Goal: Information Seeking & Learning: Learn about a topic

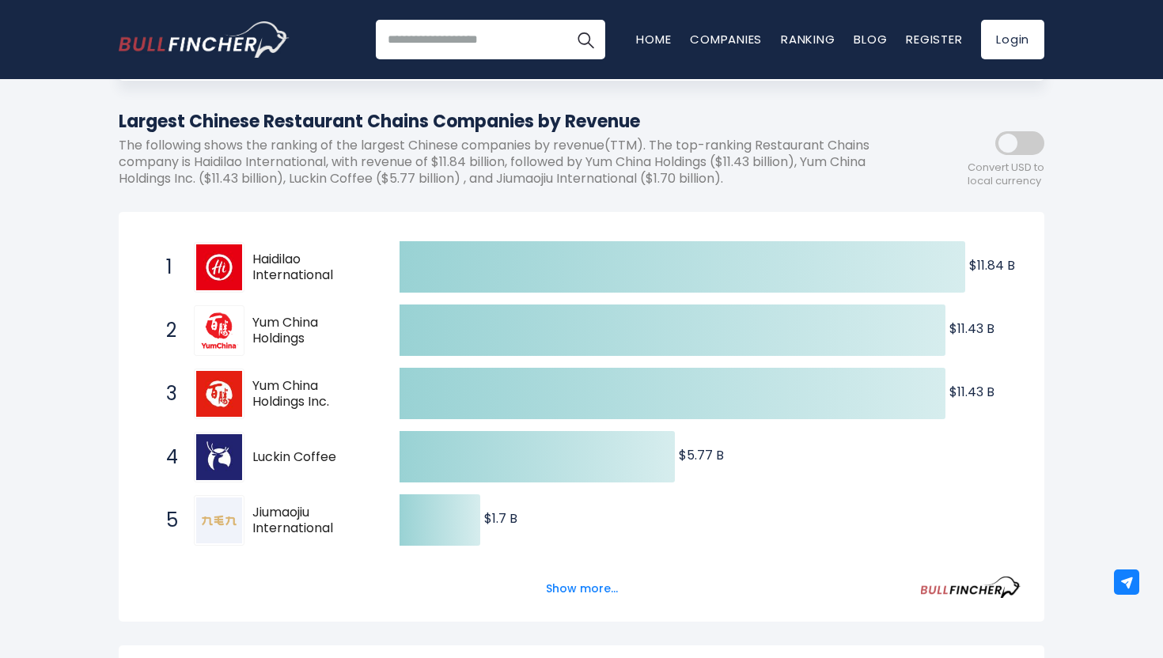
scroll to position [163, 0]
click at [575, 584] on button "Show more..." at bounding box center [581, 588] width 91 height 26
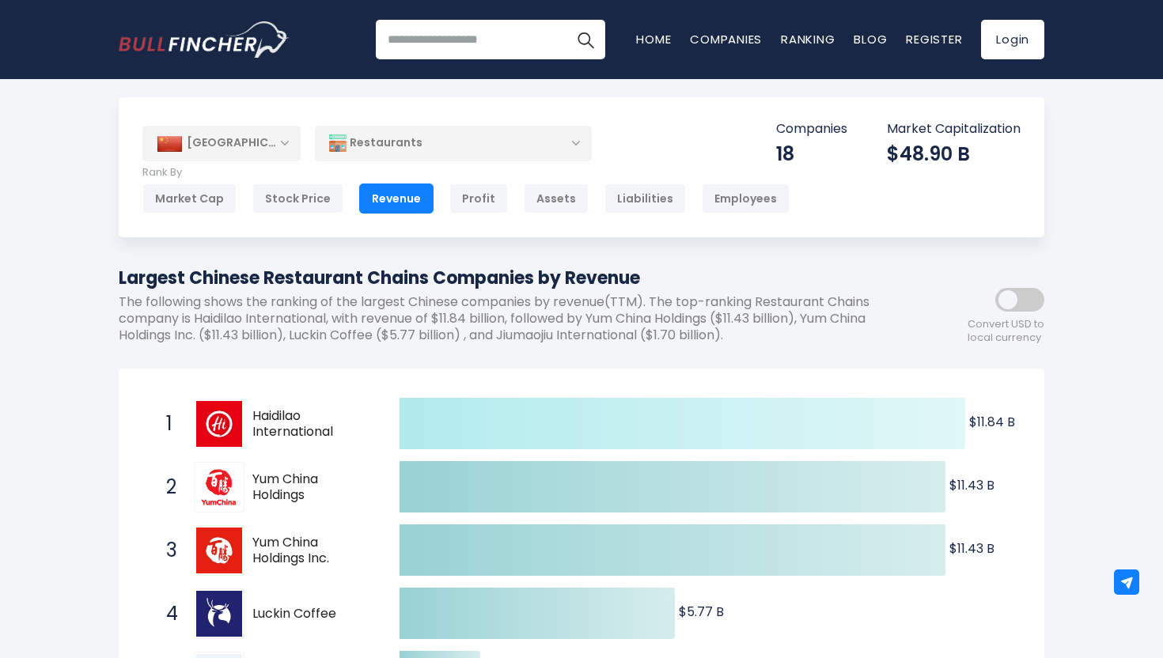
scroll to position [6, 0]
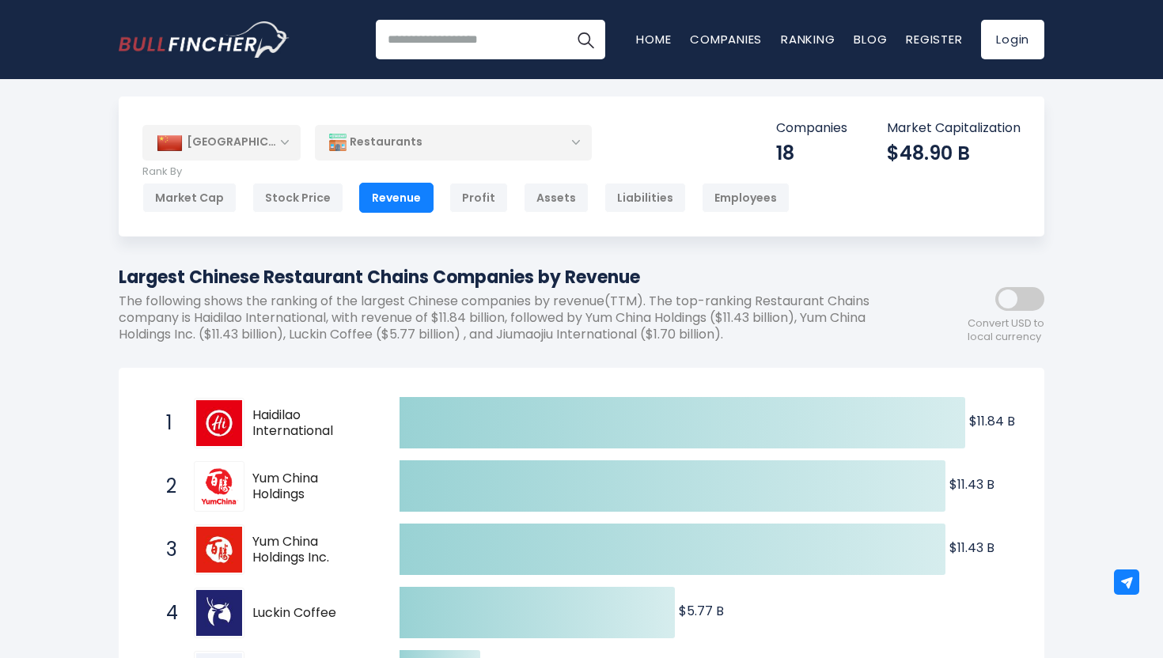
click at [251, 146] on div "[GEOGRAPHIC_DATA]" at bounding box center [221, 142] width 158 height 35
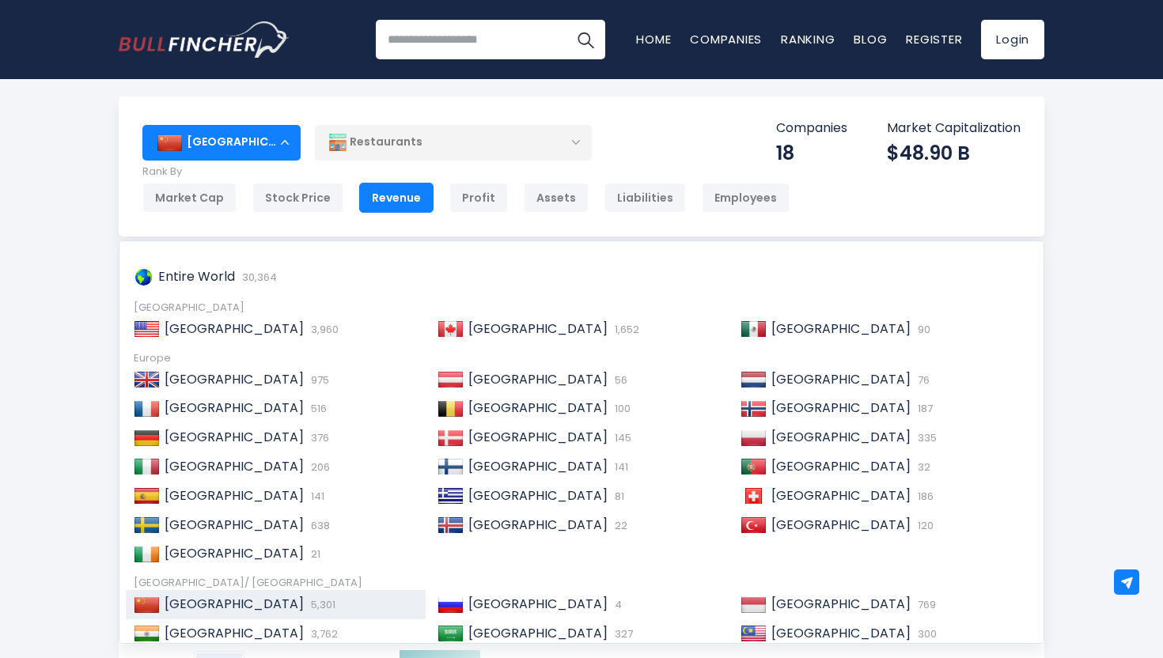
click at [251, 146] on div "[GEOGRAPHIC_DATA]" at bounding box center [221, 142] width 158 height 35
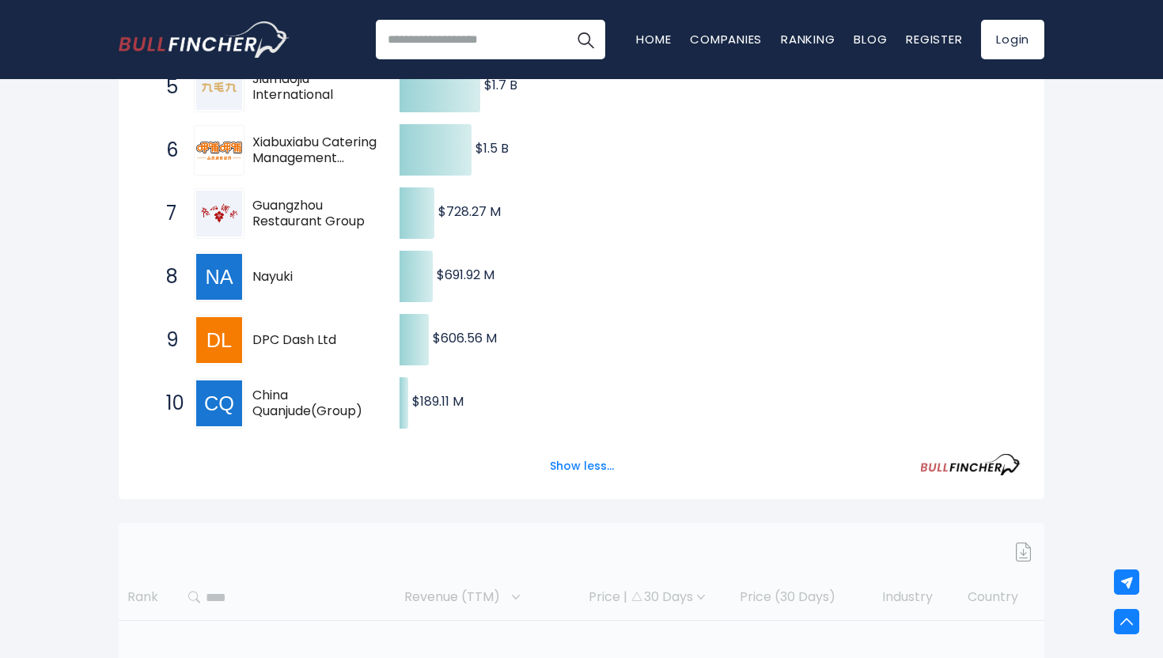
scroll to position [599, 0]
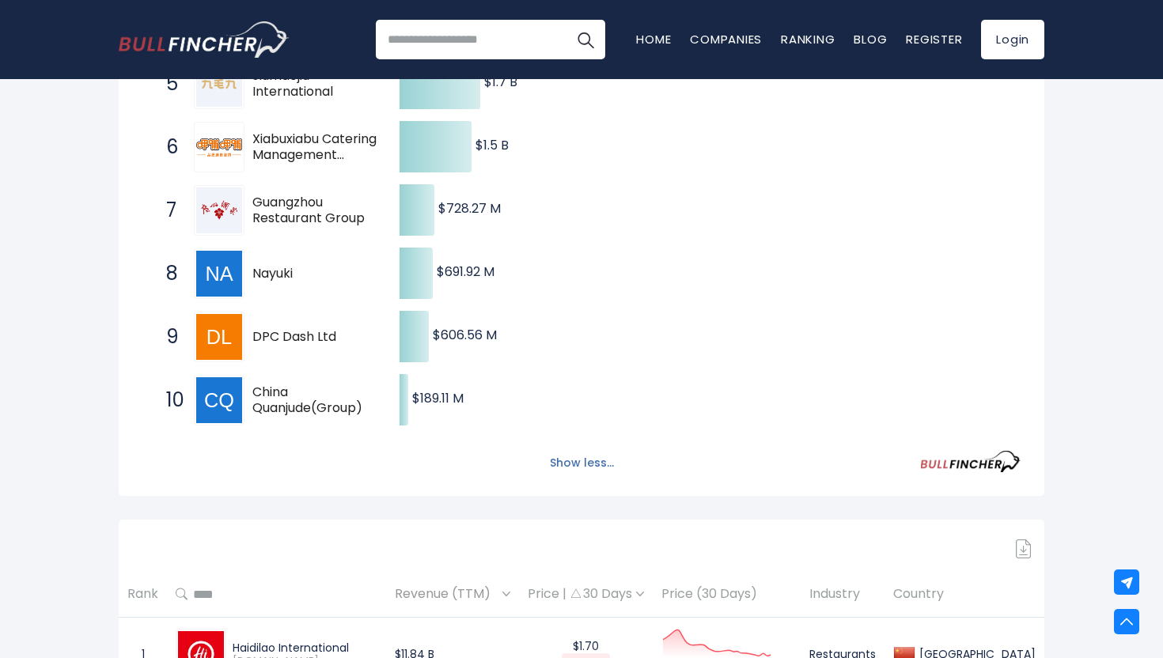
click at [573, 461] on button "Show less..." at bounding box center [581, 463] width 83 height 26
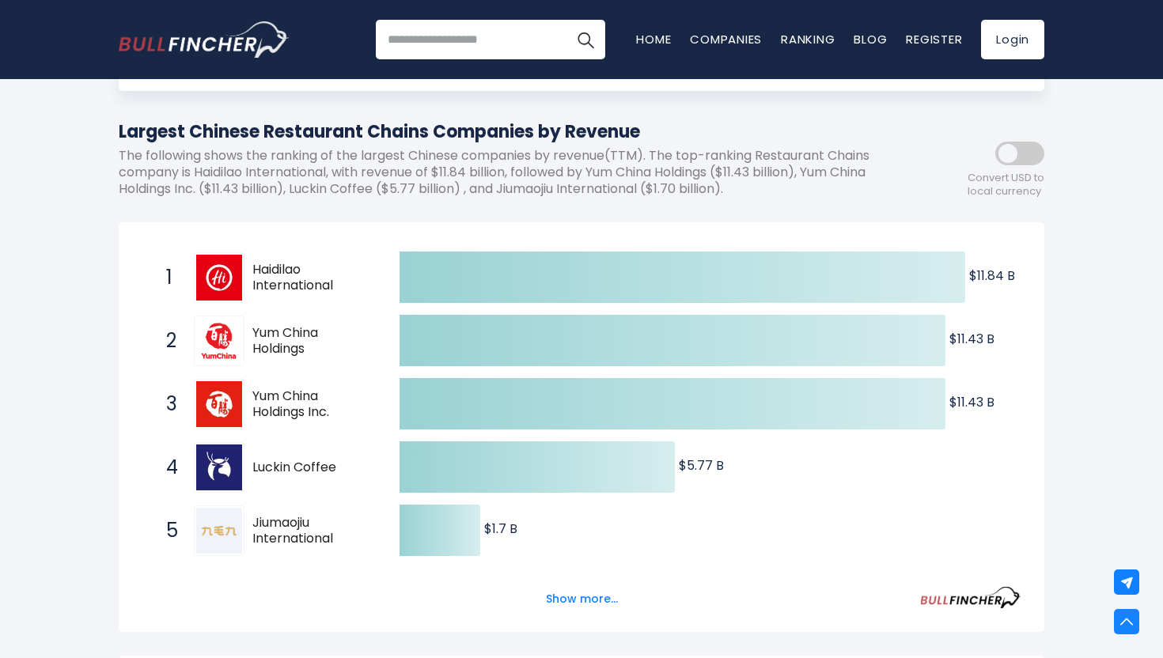
scroll to position [0, 0]
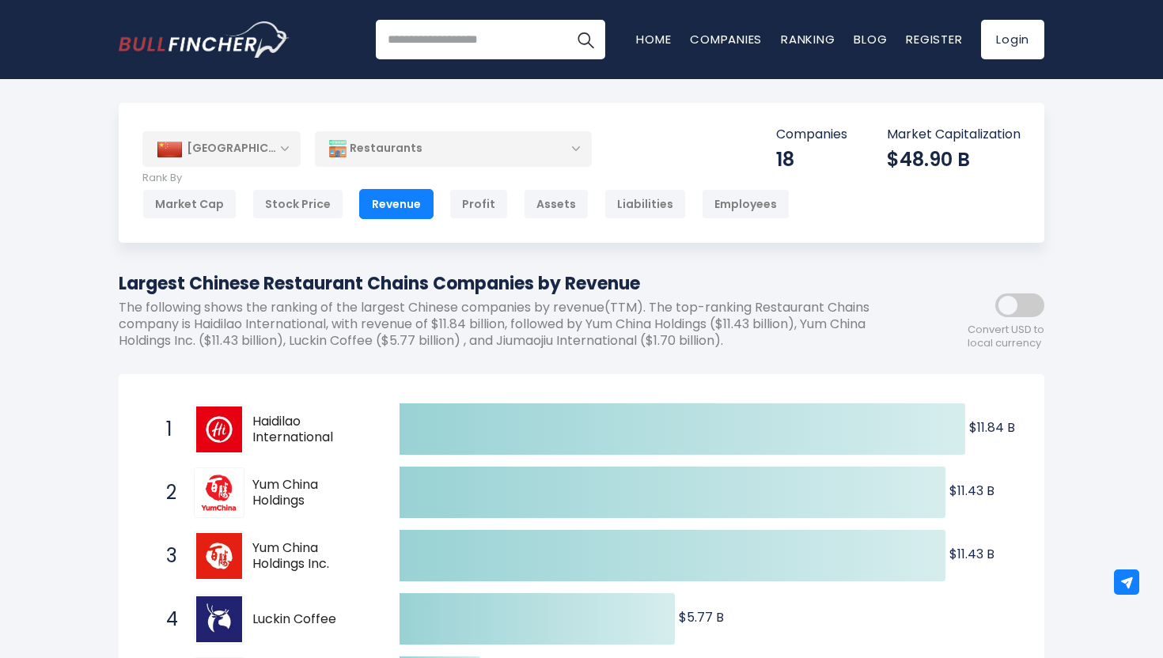
click at [263, 145] on div "[GEOGRAPHIC_DATA]" at bounding box center [221, 148] width 158 height 35
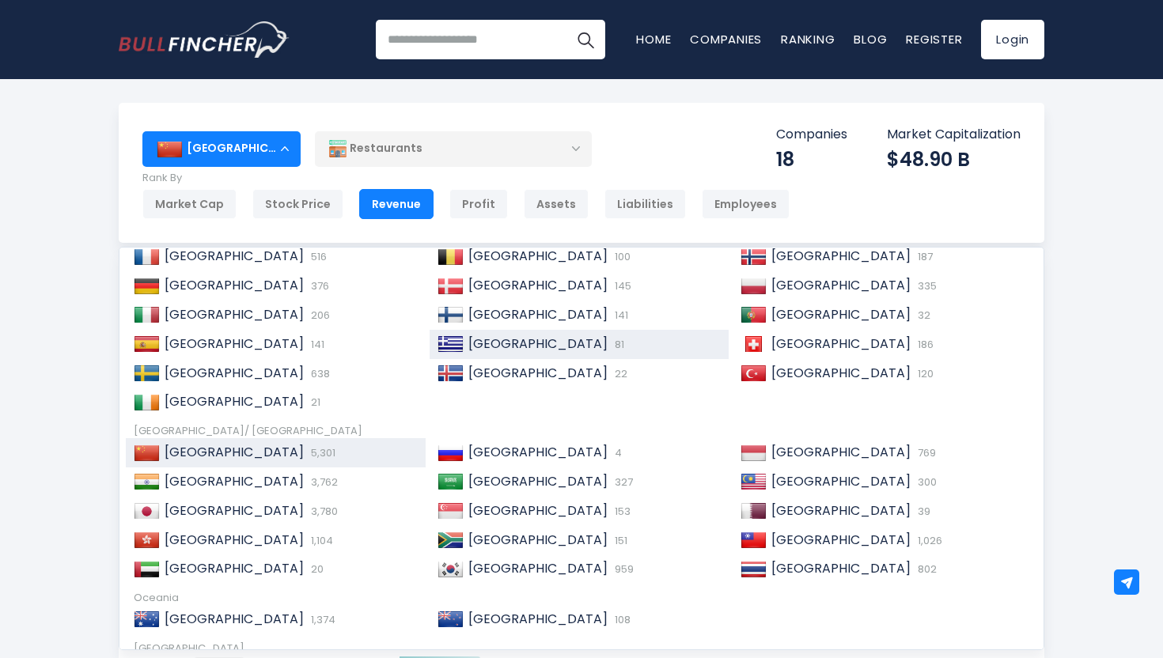
scroll to position [161, 0]
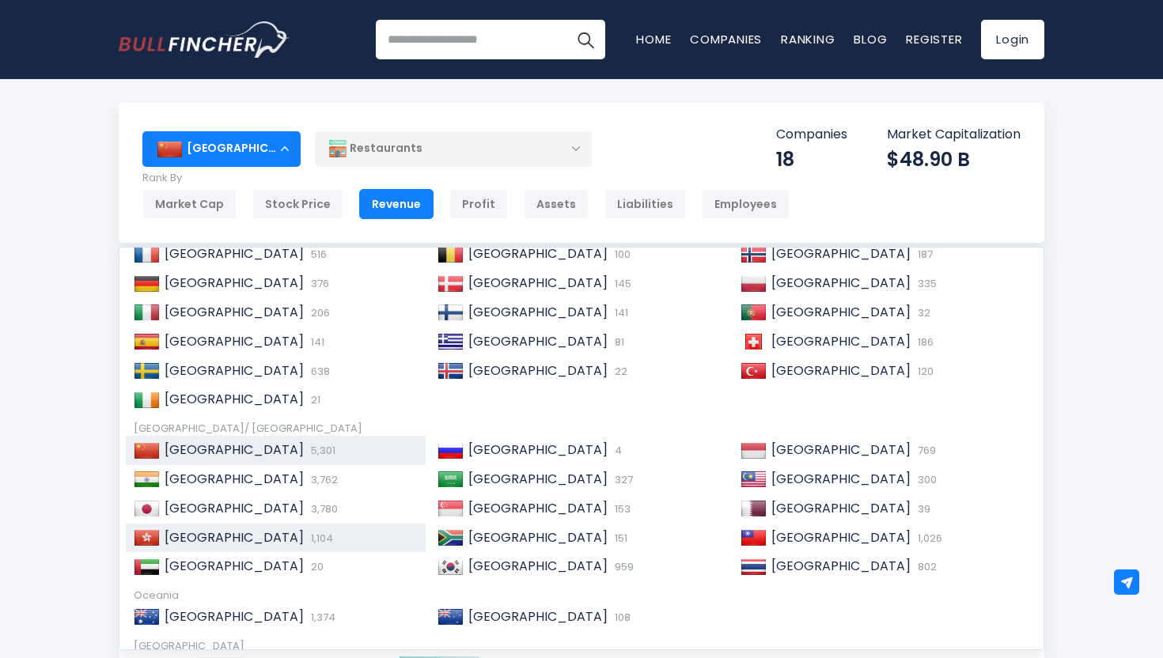
click at [319, 542] on div "Hong Kong 1,104" at bounding box center [289, 538] width 258 height 17
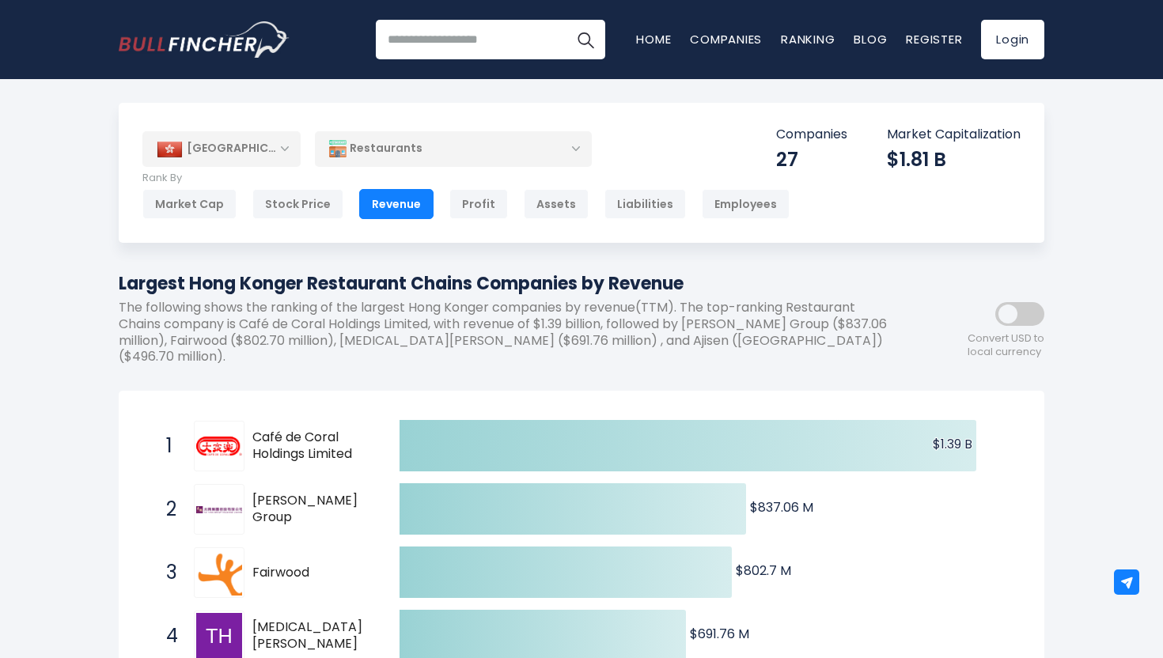
click at [369, 153] on div "Restaurants" at bounding box center [453, 149] width 277 height 36
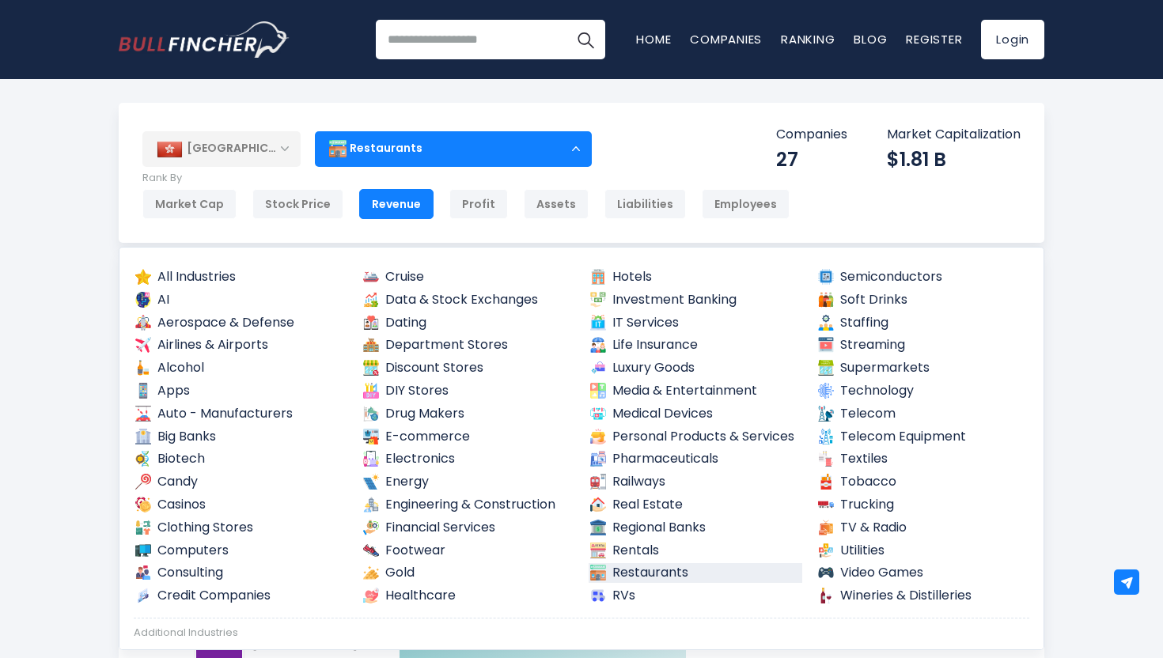
click at [369, 153] on div "Restaurants" at bounding box center [453, 149] width 277 height 36
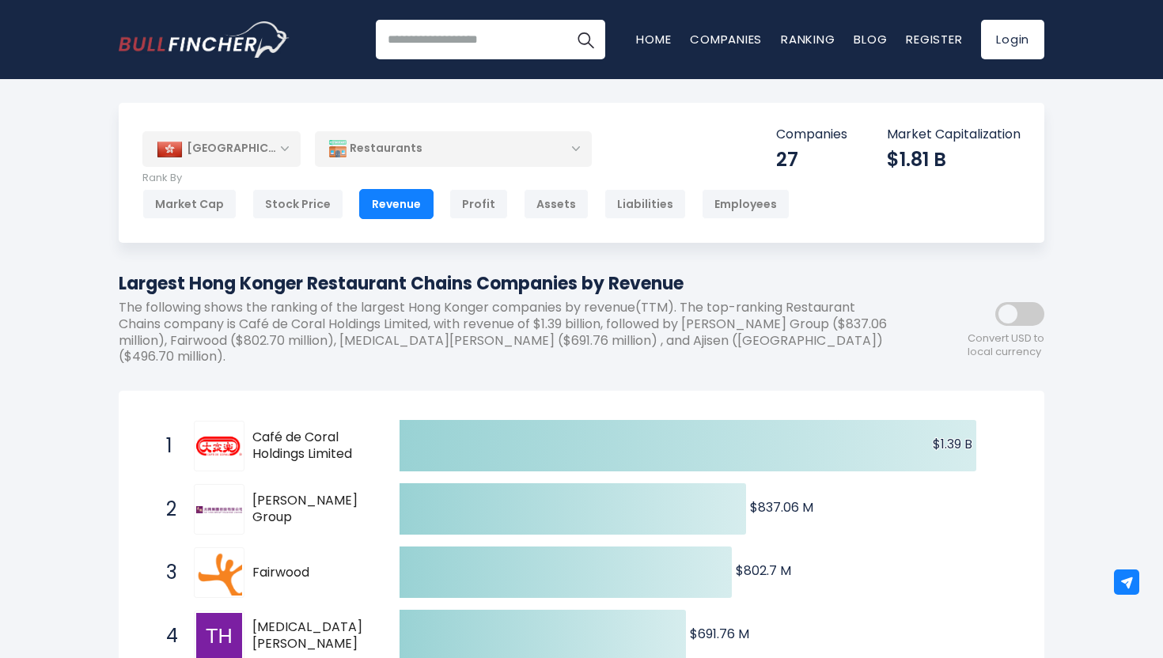
click at [248, 160] on div "[GEOGRAPHIC_DATA]" at bounding box center [221, 148] width 158 height 35
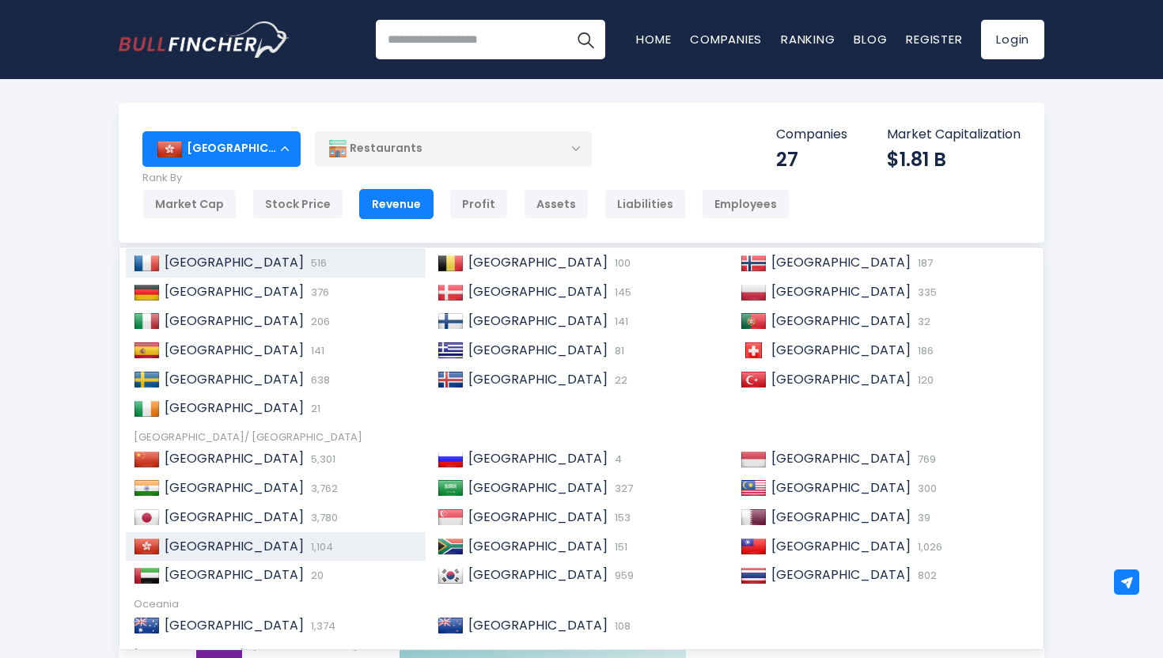
scroll to position [153, 0]
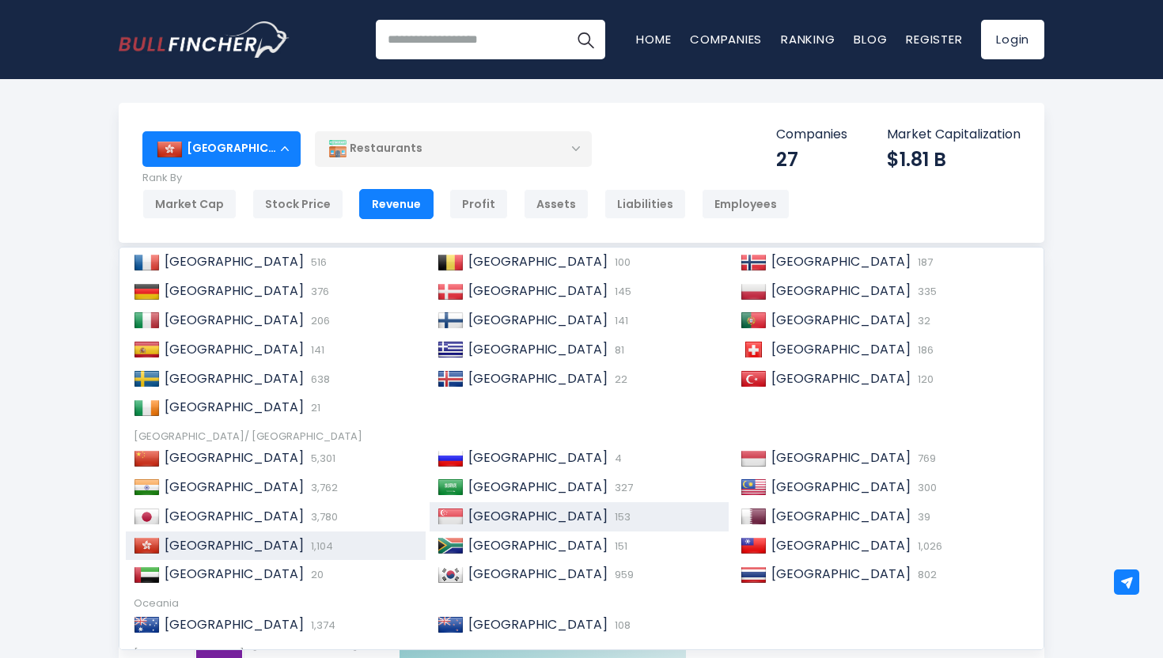
click at [611, 523] on span "153" at bounding box center [621, 516] width 20 height 15
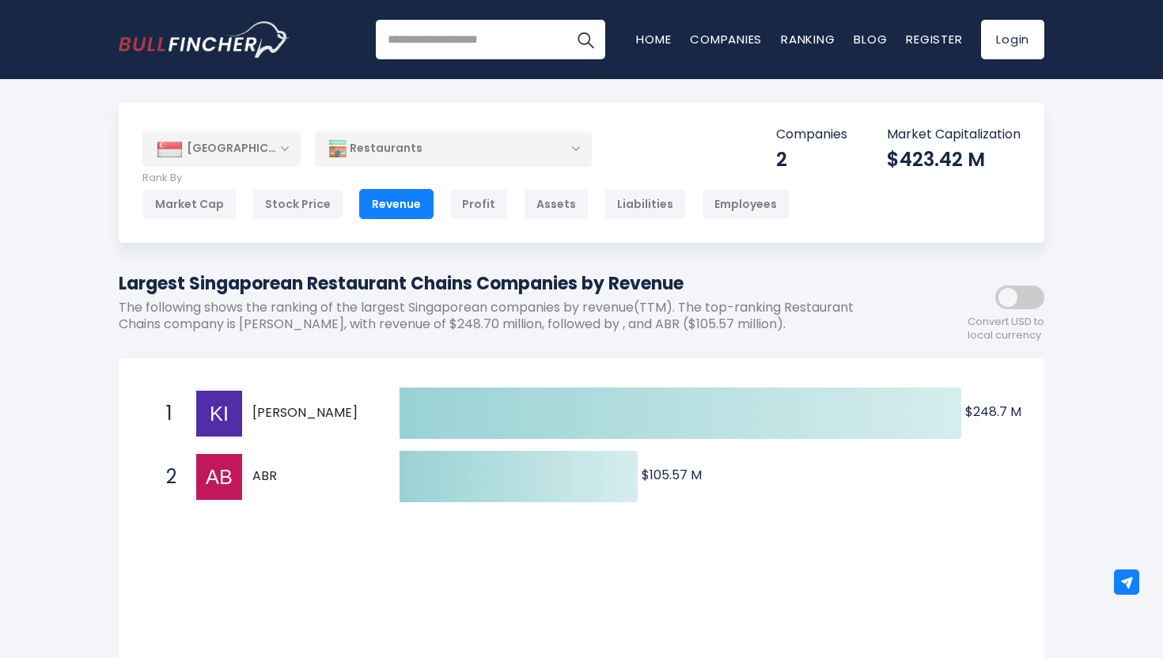
click at [334, 156] on img at bounding box center [337, 148] width 17 height 17
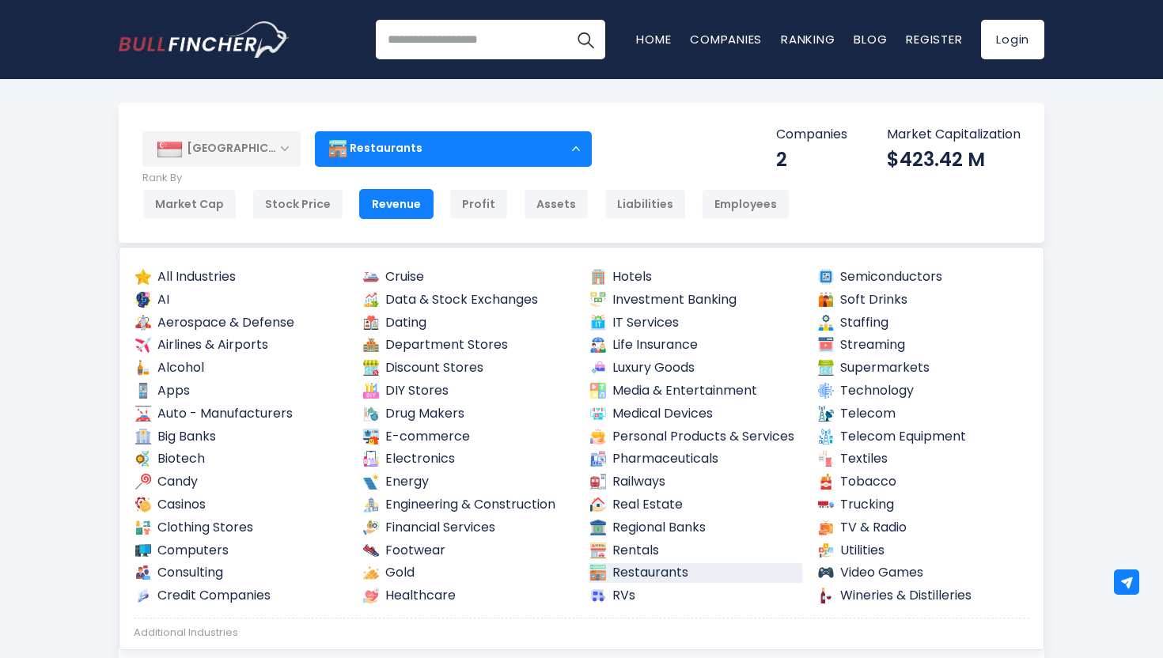
drag, startPoint x: 232, startPoint y: 110, endPoint x: 232, endPoint y: 123, distance: 13.4
click at [232, 110] on div "[GEOGRAPHIC_DATA] Entire World 30,364 [GEOGRAPHIC_DATA] United States 3,960" at bounding box center [581, 173] width 925 height 140
drag, startPoint x: 232, startPoint y: 127, endPoint x: 232, endPoint y: 137, distance: 10.3
click at [232, 137] on div "[GEOGRAPHIC_DATA] Entire World 30,364 [GEOGRAPHIC_DATA] United States 3,960" at bounding box center [581, 173] width 925 height 140
click at [232, 137] on div "[GEOGRAPHIC_DATA]" at bounding box center [221, 148] width 158 height 35
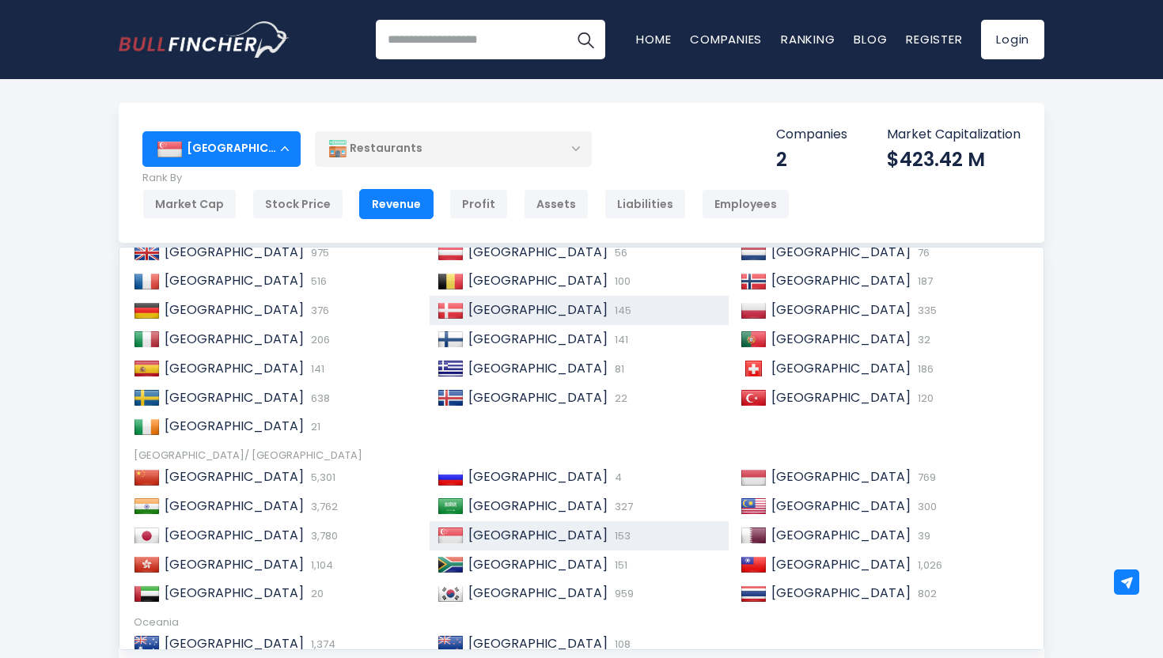
scroll to position [147, 0]
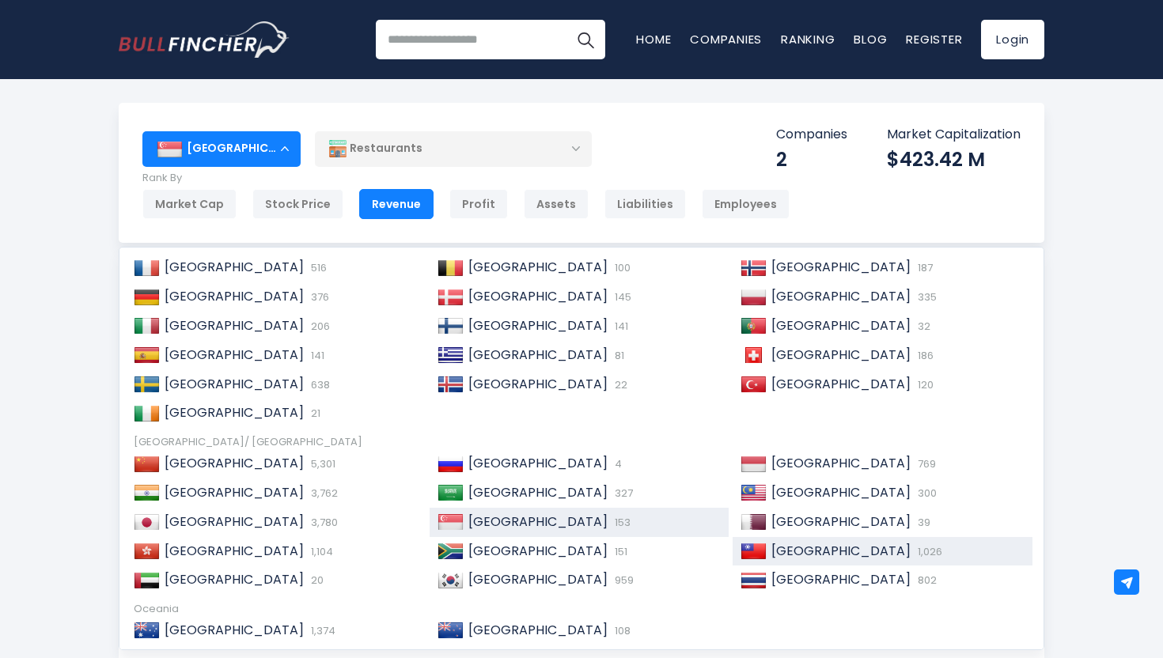
click at [812, 546] on span "[GEOGRAPHIC_DATA]" at bounding box center [840, 551] width 139 height 18
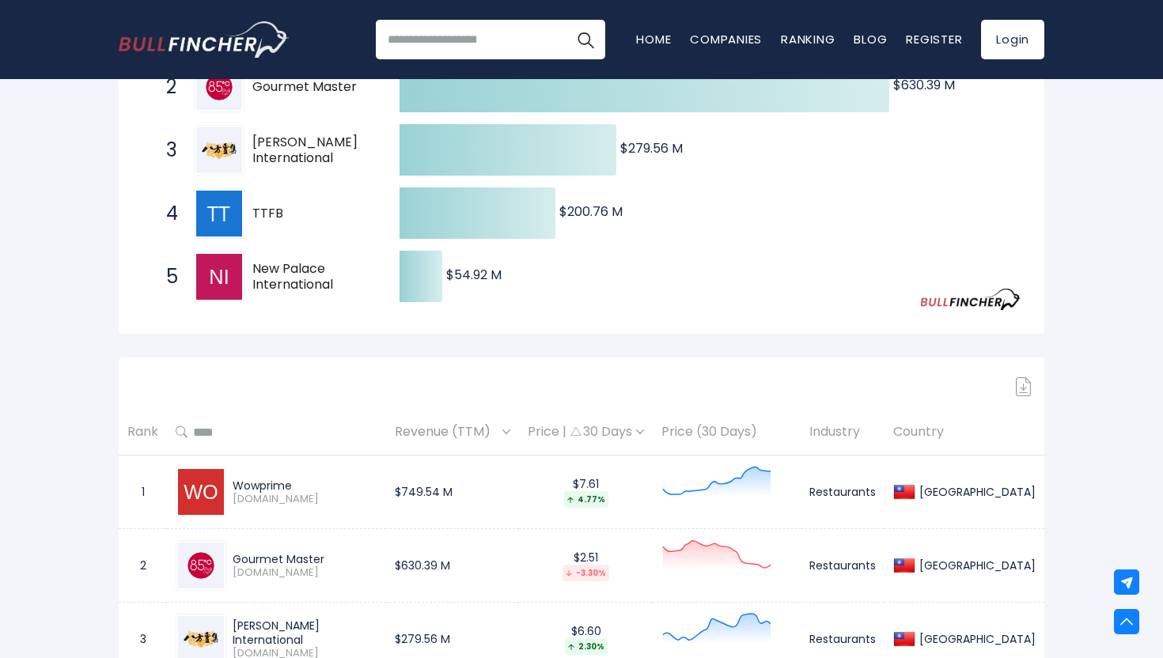
scroll to position [402, 0]
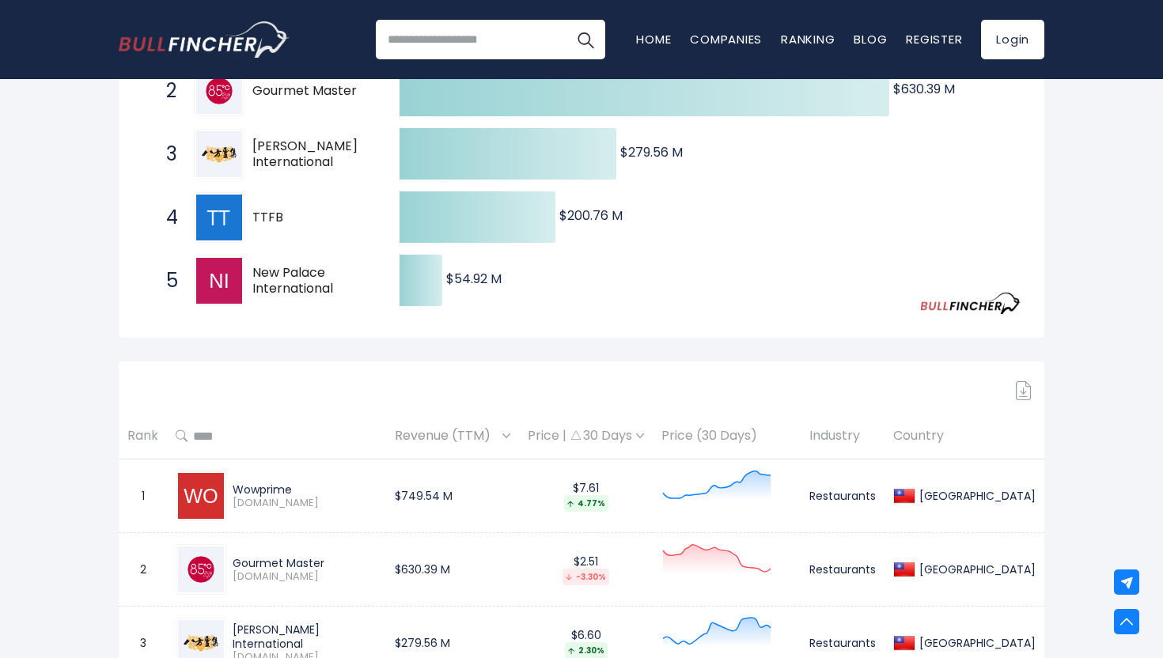
click at [1105, 378] on div "Taiwan Entire World 30,364 North America" at bounding box center [581, 306] width 1163 height 1211
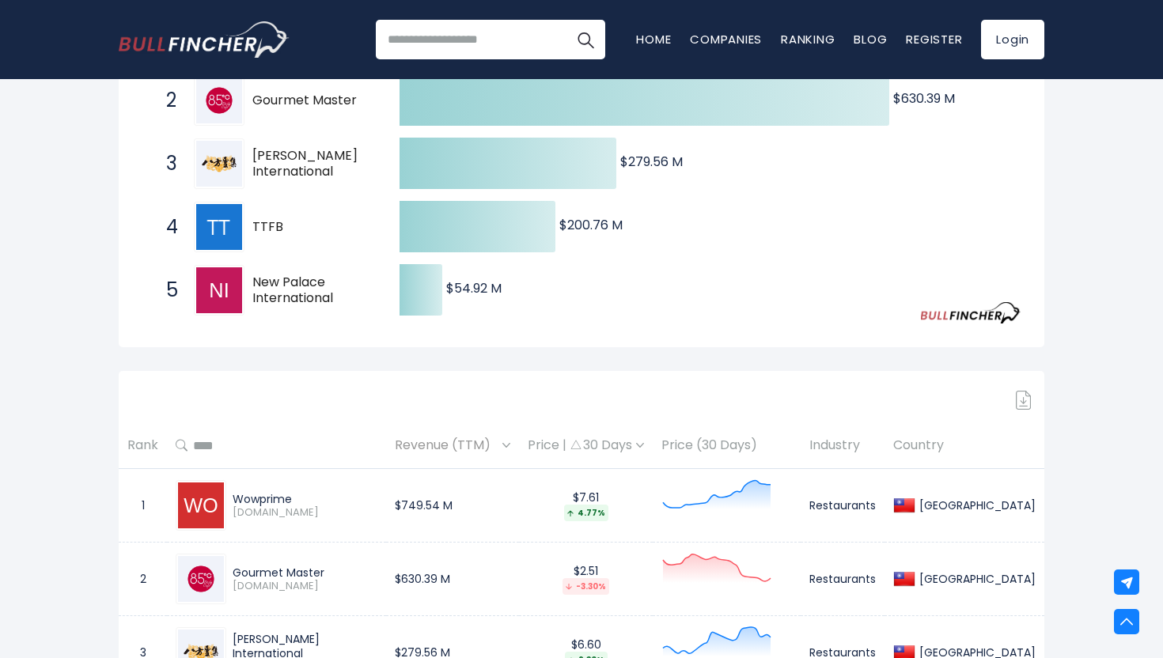
scroll to position [0, 0]
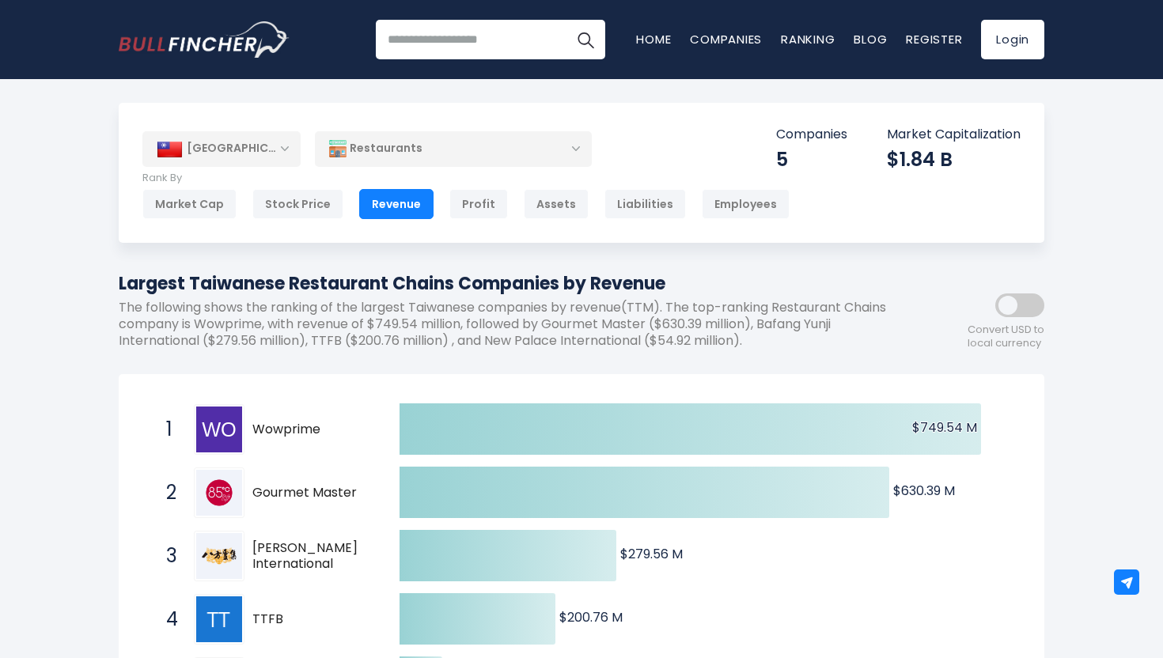
click at [276, 147] on div "[GEOGRAPHIC_DATA]" at bounding box center [221, 148] width 158 height 35
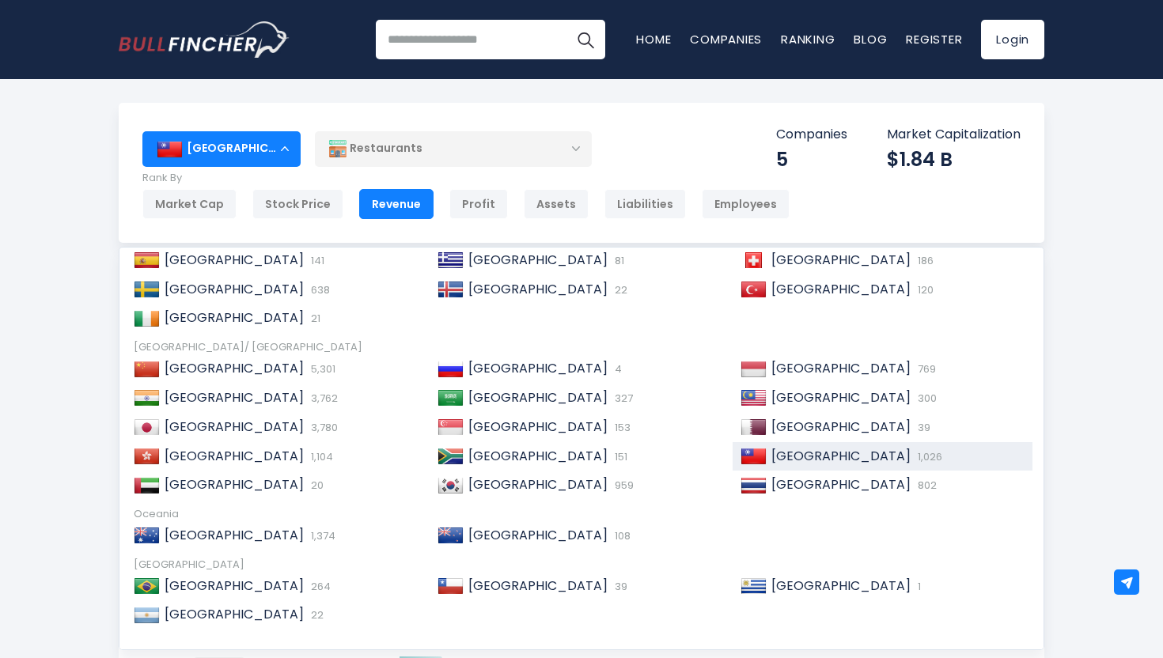
scroll to position [241, 0]
click at [815, 405] on span "[GEOGRAPHIC_DATA]" at bounding box center [840, 398] width 139 height 18
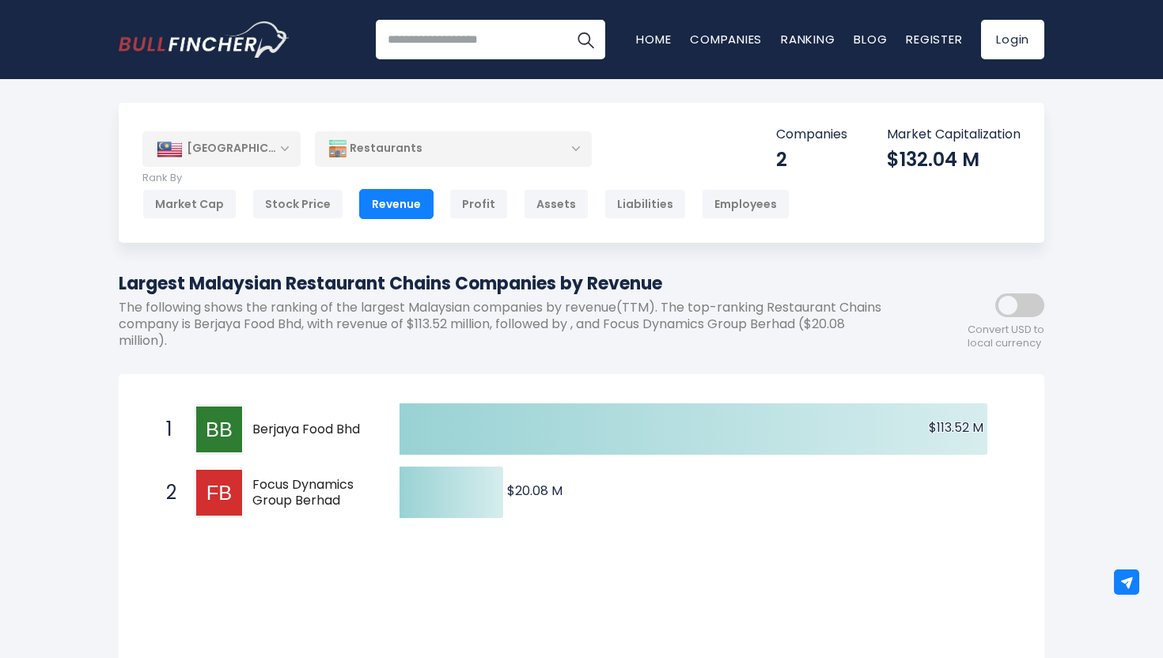
click at [271, 149] on div "[GEOGRAPHIC_DATA]" at bounding box center [221, 148] width 158 height 35
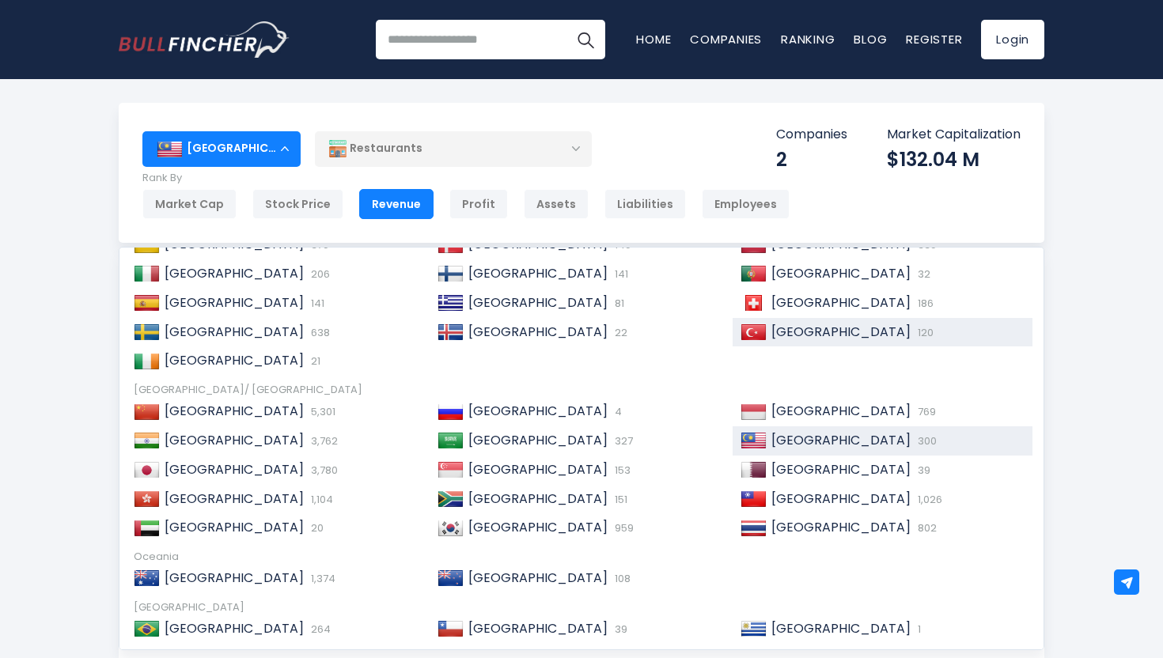
scroll to position [195, 0]
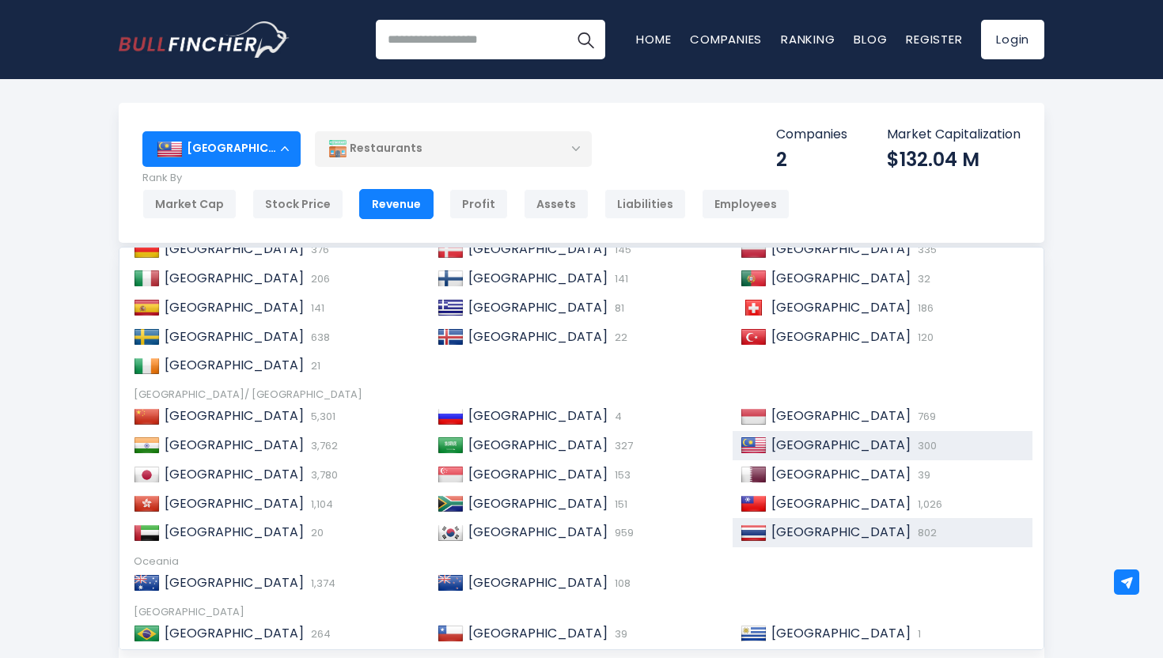
click at [777, 535] on span "[GEOGRAPHIC_DATA]" at bounding box center [840, 532] width 139 height 18
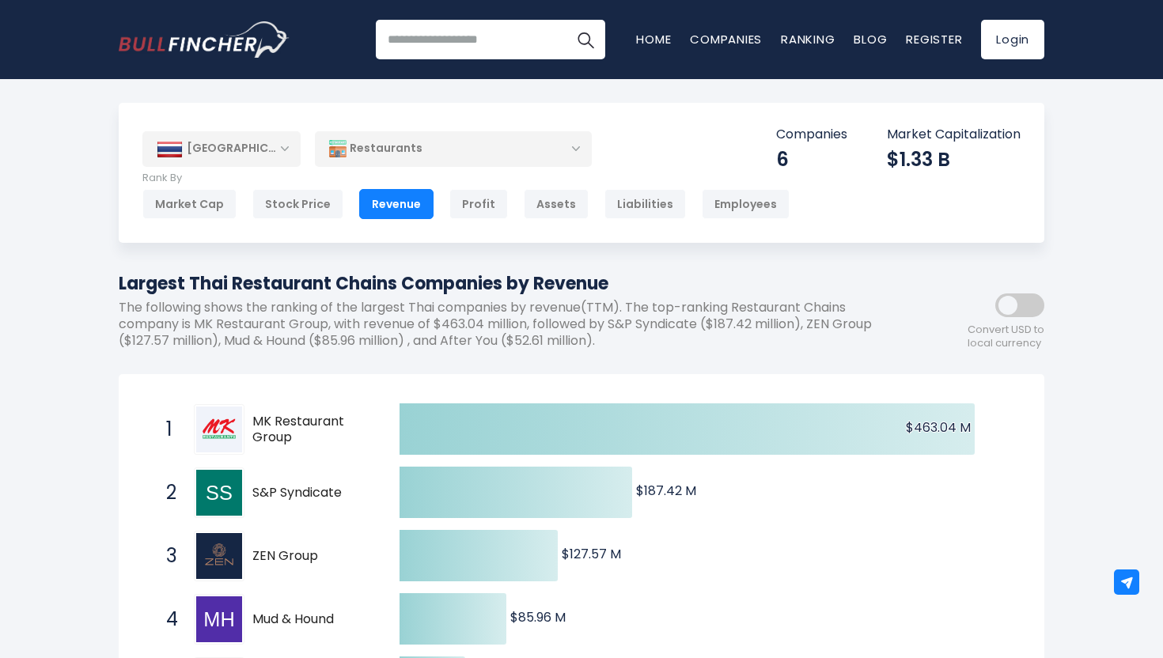
click at [380, 164] on div "Restaurants" at bounding box center [453, 149] width 277 height 36
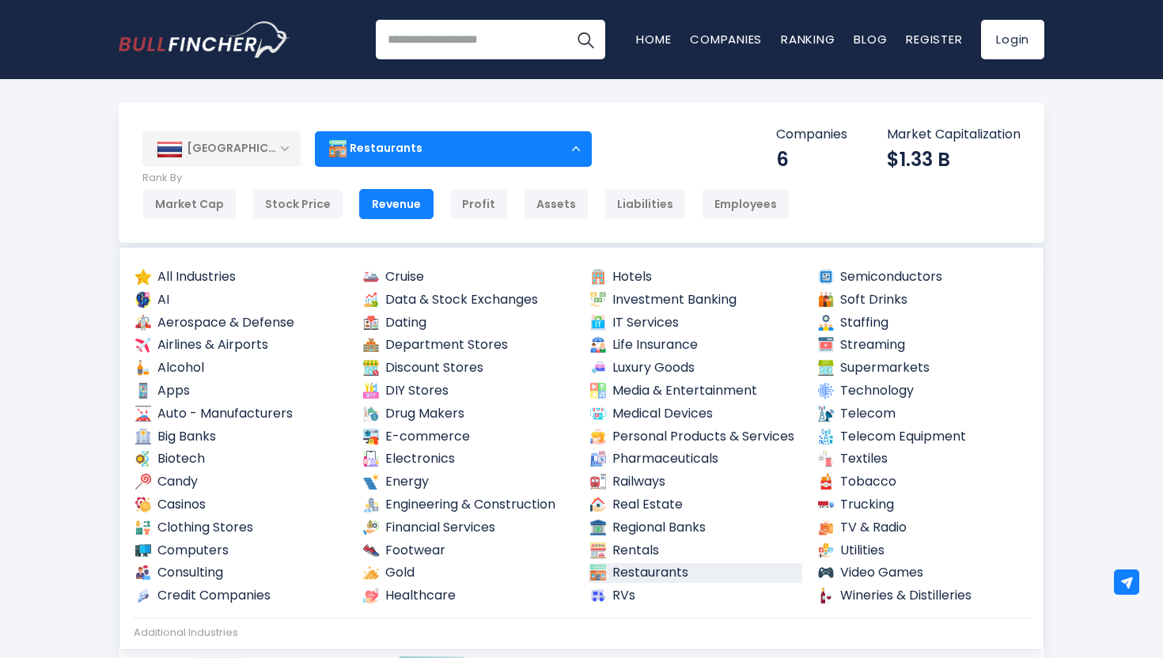
click at [255, 144] on div "[GEOGRAPHIC_DATA]" at bounding box center [221, 148] width 158 height 35
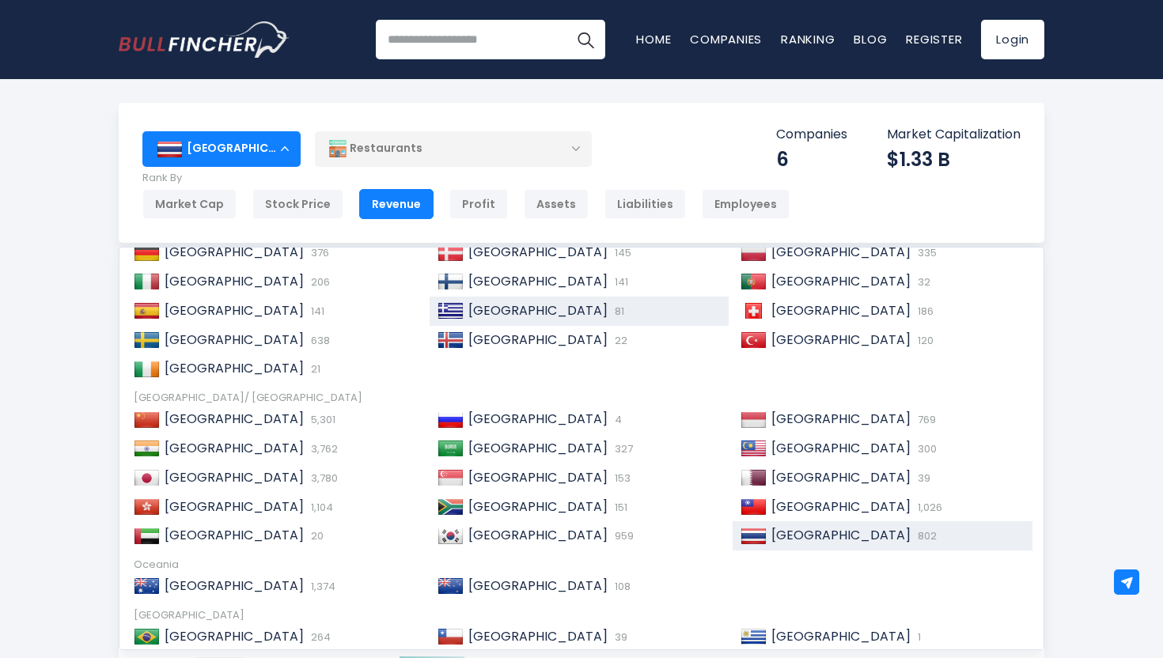
scroll to position [242, 0]
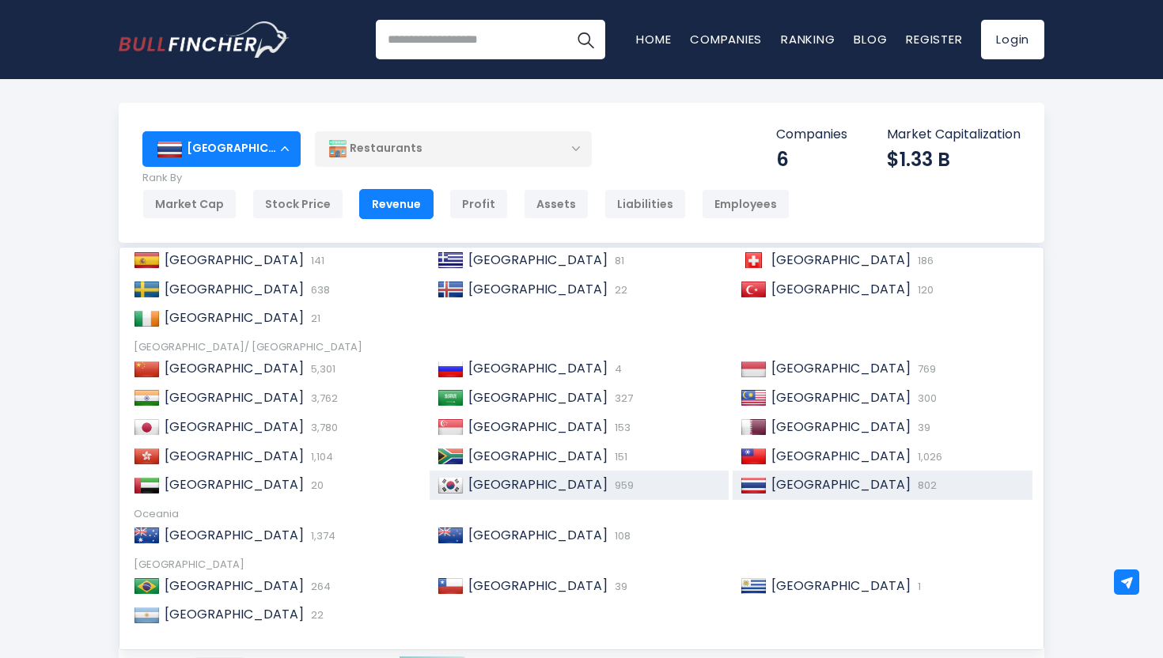
click at [535, 486] on span "[GEOGRAPHIC_DATA]" at bounding box center [537, 484] width 139 height 18
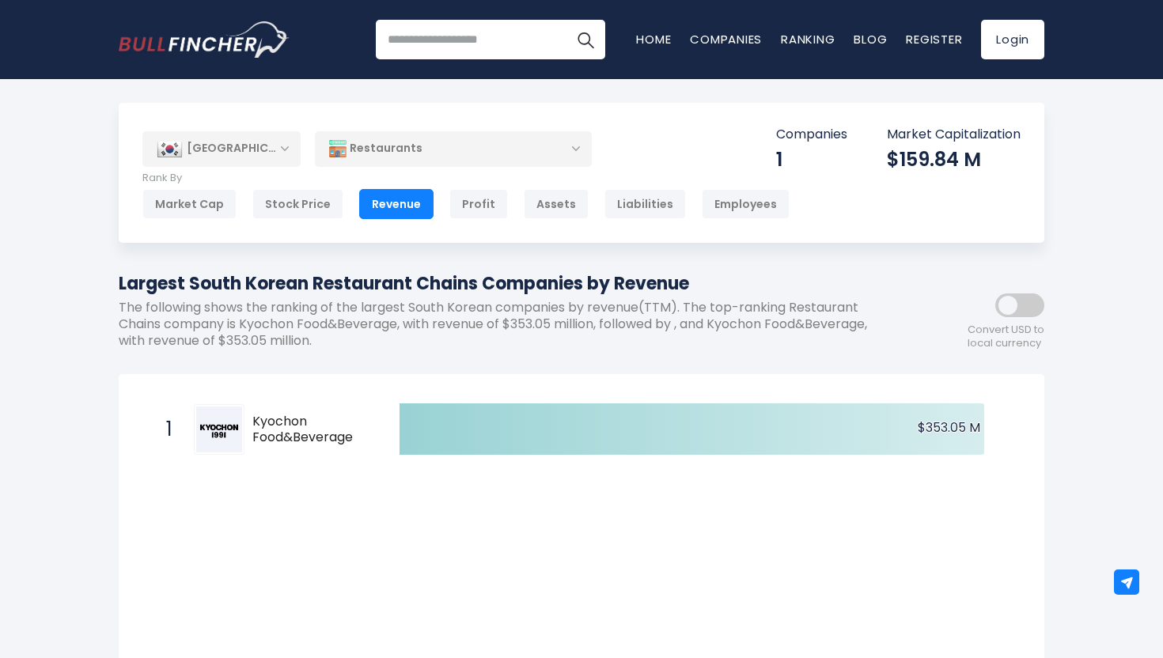
click at [288, 141] on div "[GEOGRAPHIC_DATA]" at bounding box center [221, 148] width 158 height 35
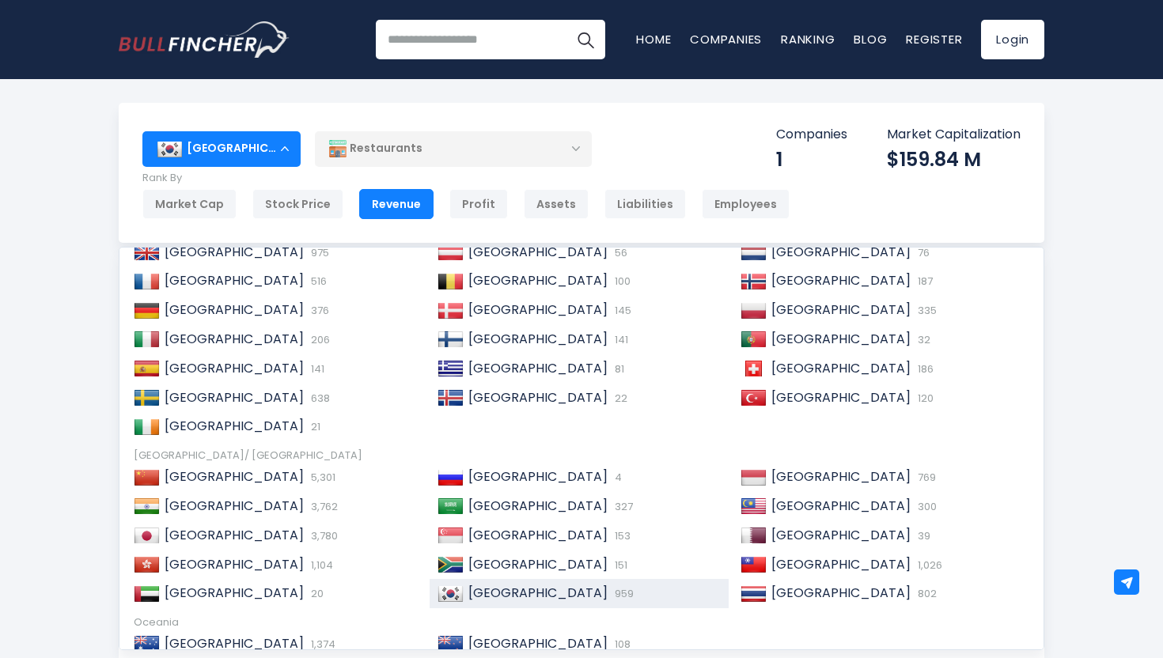
scroll to position [137, 0]
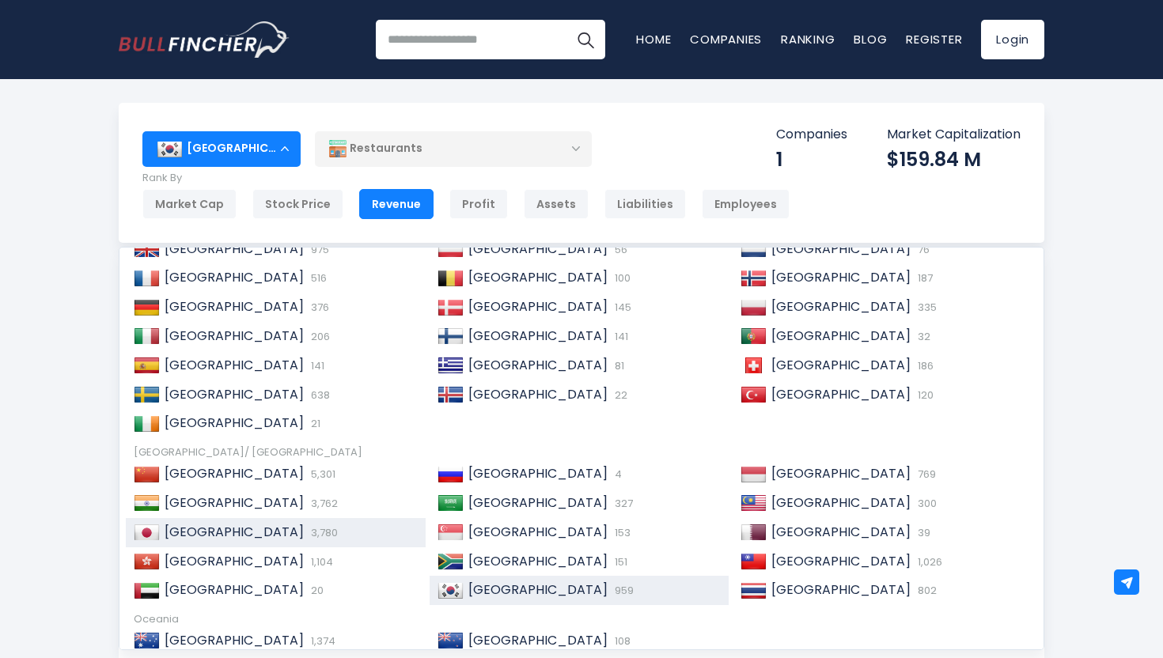
click at [252, 538] on div "Japan 3,780" at bounding box center [289, 532] width 258 height 17
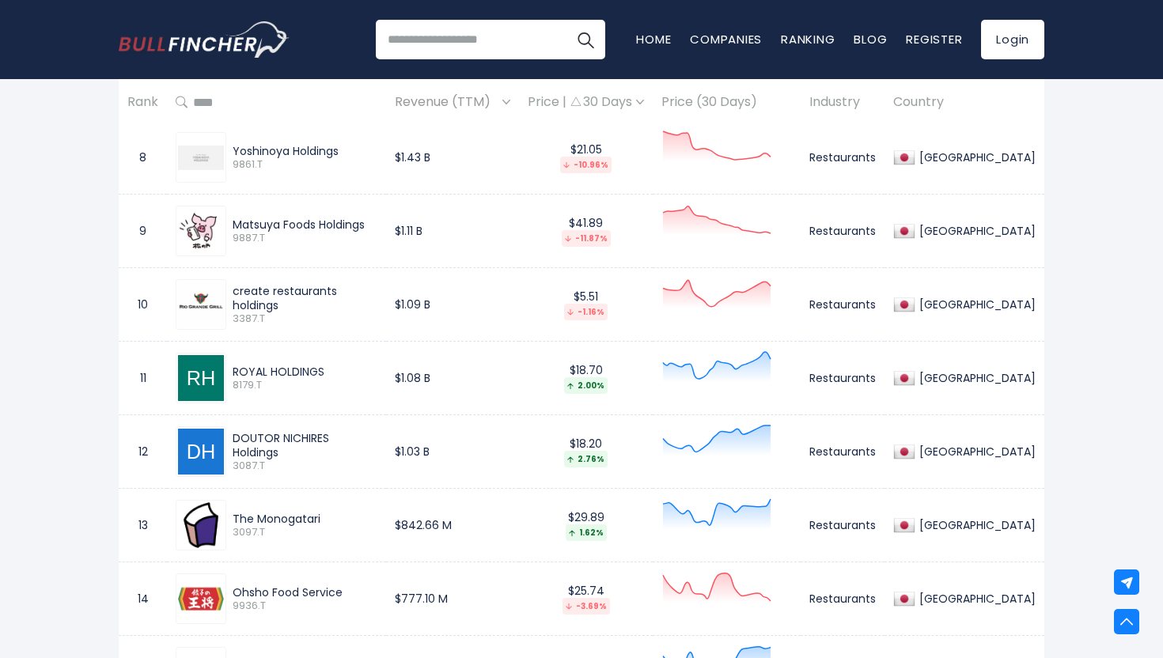
scroll to position [1303, 0]
